Goal: Information Seeking & Learning: Learn about a topic

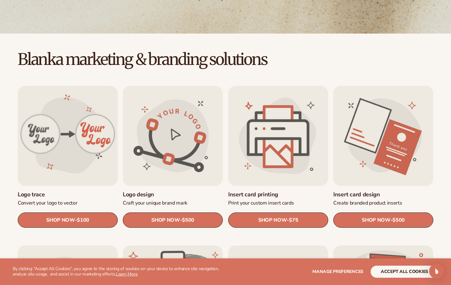
scroll to position [135, 0]
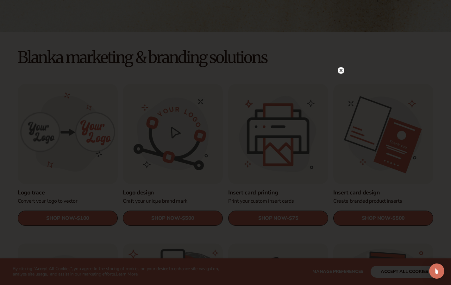
click at [341, 69] on circle at bounding box center [341, 70] width 7 height 7
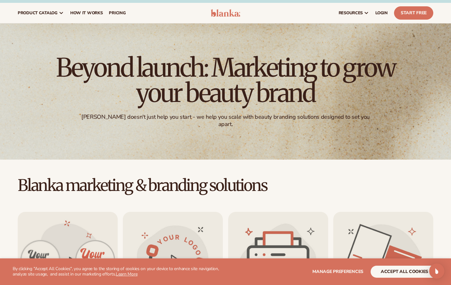
scroll to position [0, 0]
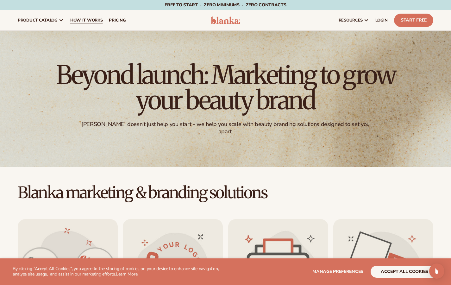
click at [83, 21] on span "How It Works" at bounding box center [86, 20] width 33 height 5
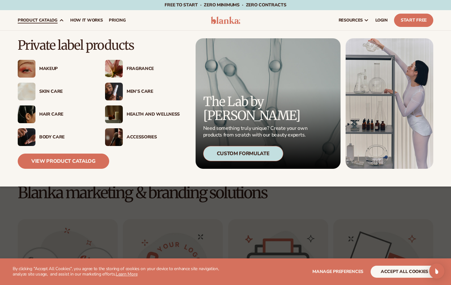
click at [34, 20] on span "product catalog" at bounding box center [38, 20] width 40 height 5
click at [132, 67] on div "Fragrance" at bounding box center [153, 68] width 53 height 5
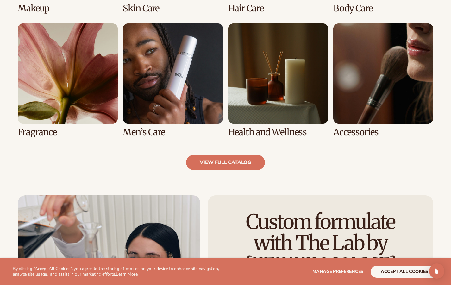
scroll to position [585, 0]
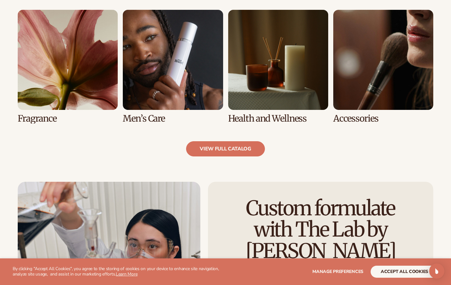
click at [278, 97] on link "7 / 8" at bounding box center [278, 67] width 100 height 114
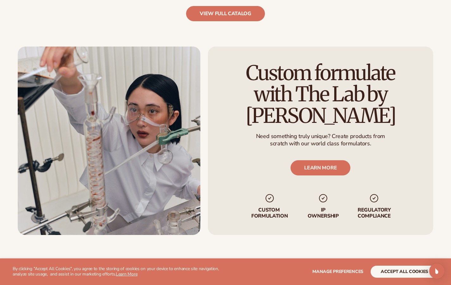
scroll to position [723, 0]
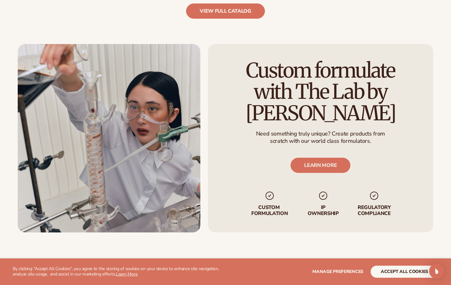
click at [218, 11] on link "view full catalog" at bounding box center [225, 10] width 79 height 15
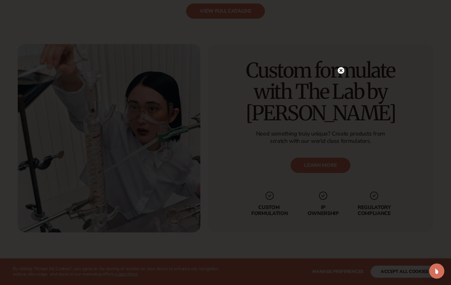
click at [339, 72] on circle at bounding box center [341, 70] width 7 height 7
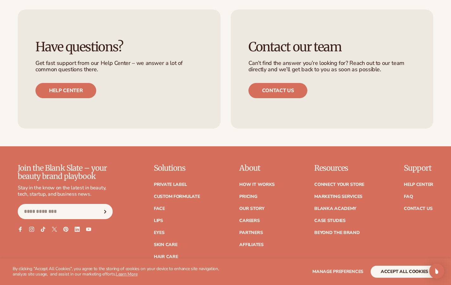
scroll to position [989, 0]
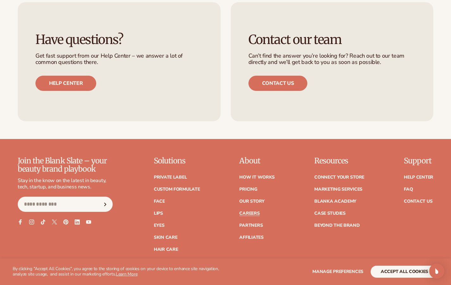
click at [253, 212] on link "Careers" at bounding box center [249, 213] width 20 height 4
